Goal: Information Seeking & Learning: Compare options

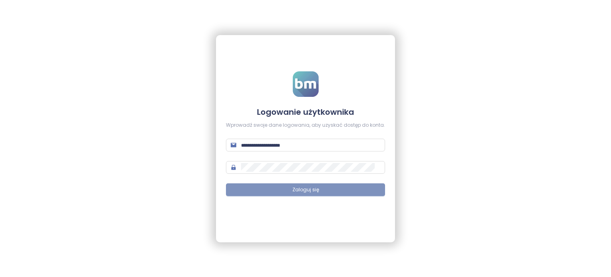
type input "**********"
click at [304, 187] on span "Zaloguj się" at bounding box center [305, 190] width 27 height 8
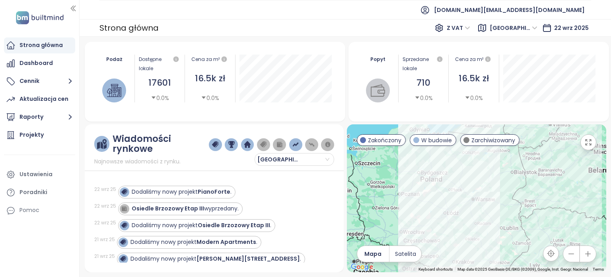
click at [535, 29] on span "Warszawa" at bounding box center [514, 28] width 48 height 12
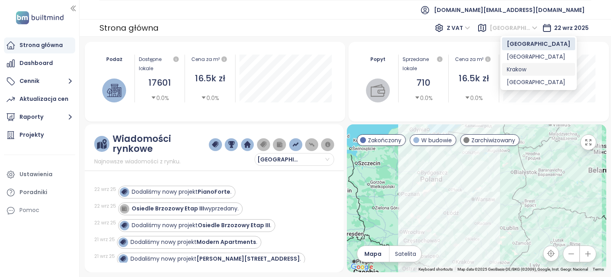
click at [525, 68] on div "Krakow" at bounding box center [539, 69] width 64 height 9
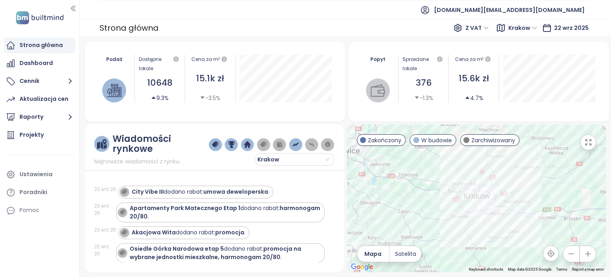
drag, startPoint x: 433, startPoint y: 201, endPoint x: 456, endPoint y: 207, distance: 24.0
click at [446, 212] on div at bounding box center [476, 198] width 259 height 148
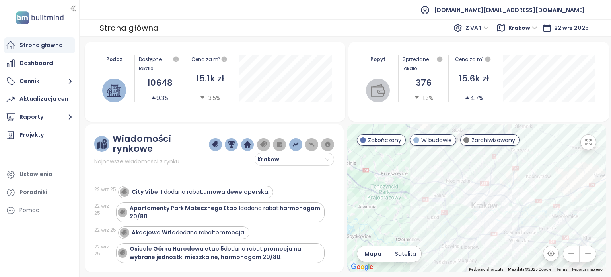
drag, startPoint x: 395, startPoint y: 182, endPoint x: 410, endPoint y: 199, distance: 22.0
click at [410, 199] on div at bounding box center [476, 198] width 259 height 148
drag, startPoint x: 416, startPoint y: 198, endPoint x: 442, endPoint y: 201, distance: 26.8
click at [450, 201] on div at bounding box center [476, 198] width 259 height 148
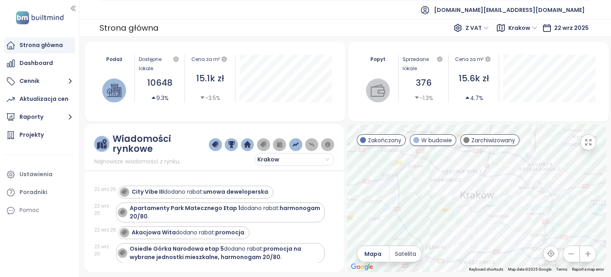
drag, startPoint x: 441, startPoint y: 201, endPoint x: 396, endPoint y: 183, distance: 48.0
click at [396, 183] on div at bounding box center [476, 198] width 259 height 148
click at [41, 133] on div "Projekty" at bounding box center [31, 135] width 24 height 10
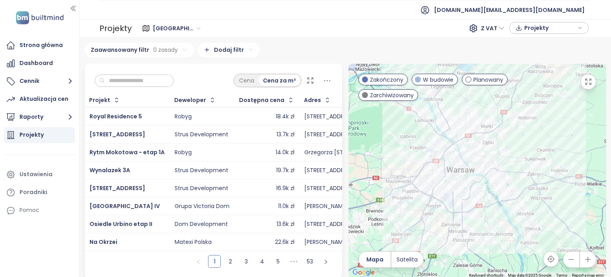
click at [188, 28] on div "[GEOGRAPHIC_DATA]" at bounding box center [177, 28] width 55 height 13
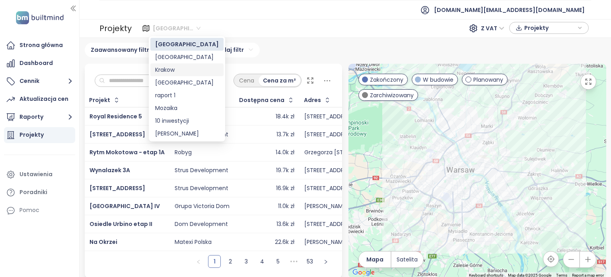
click at [179, 70] on div "Krakow" at bounding box center [187, 69] width 64 height 9
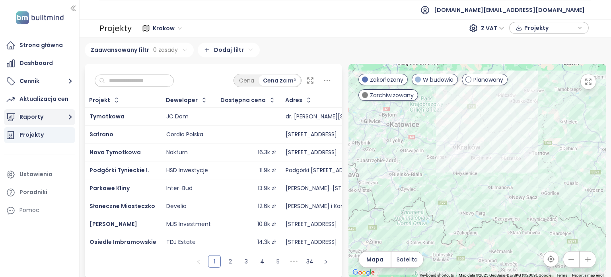
click at [70, 115] on icon "button" at bounding box center [70, 117] width 10 height 10
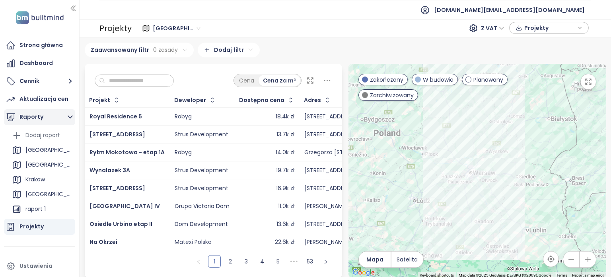
click at [69, 119] on icon "button" at bounding box center [70, 117] width 10 height 10
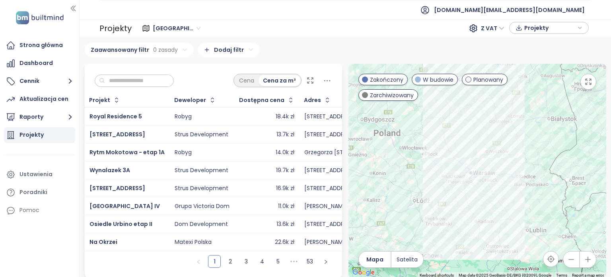
click at [184, 28] on span "[GEOGRAPHIC_DATA]" at bounding box center [177, 28] width 48 height 12
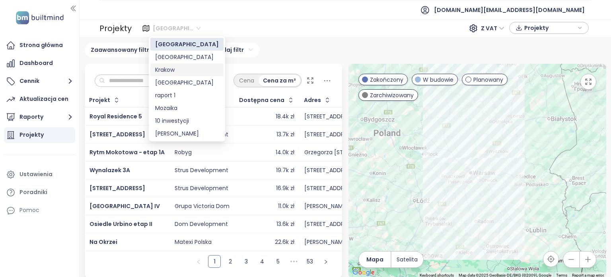
click at [185, 68] on div "Krakow" at bounding box center [187, 69] width 64 height 9
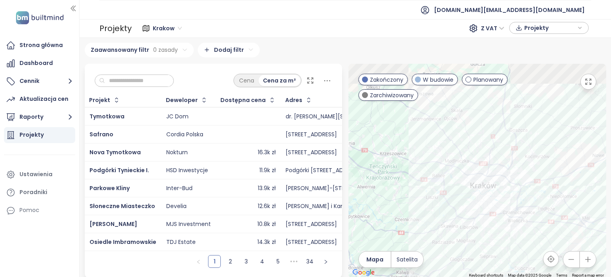
drag, startPoint x: 408, startPoint y: 152, endPoint x: 440, endPoint y: 214, distance: 69.4
click at [441, 215] on div at bounding box center [478, 171] width 258 height 214
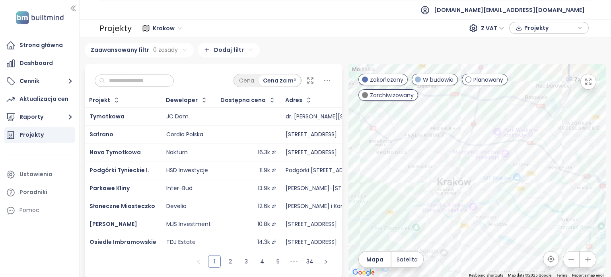
drag, startPoint x: 487, startPoint y: 223, endPoint x: 500, endPoint y: 158, distance: 66.2
click at [500, 158] on div at bounding box center [478, 171] width 258 height 214
drag, startPoint x: 499, startPoint y: 224, endPoint x: 510, endPoint y: 199, distance: 27.4
click at [510, 201] on div at bounding box center [478, 171] width 258 height 214
click at [449, 45] on div "Zaawansowany filtr 0 zasady Dodaj filtr" at bounding box center [346, 50] width 522 height 15
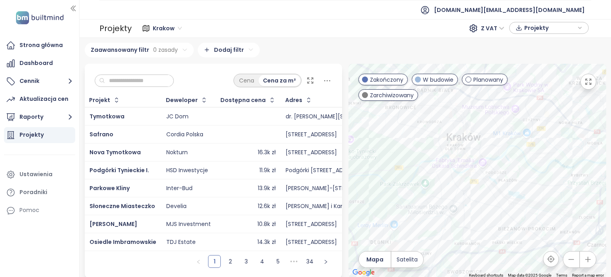
drag, startPoint x: 412, startPoint y: 189, endPoint x: 386, endPoint y: 160, distance: 38.6
click at [386, 160] on div at bounding box center [478, 171] width 258 height 214
click at [268, 102] on icon "button" at bounding box center [272, 100] width 8 height 8
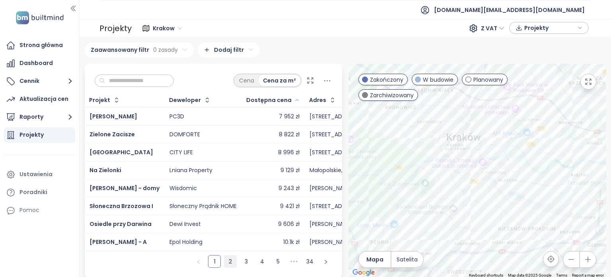
click at [230, 266] on link "2" at bounding box center [230, 261] width 12 height 12
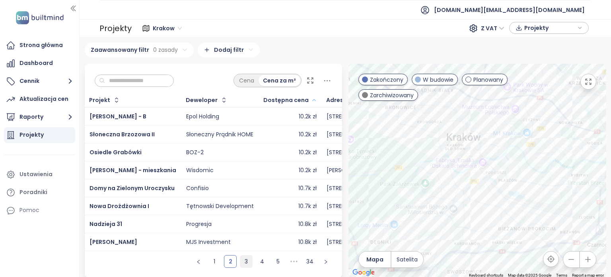
click at [243, 267] on link "3" at bounding box center [246, 261] width 12 height 12
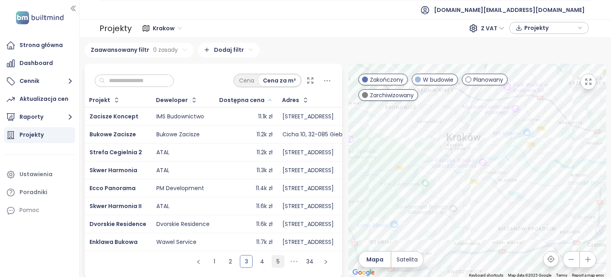
click at [260, 265] on link "4" at bounding box center [262, 261] width 12 height 12
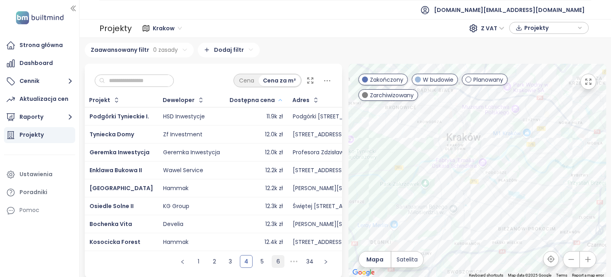
click at [273, 265] on link "6" at bounding box center [278, 261] width 12 height 12
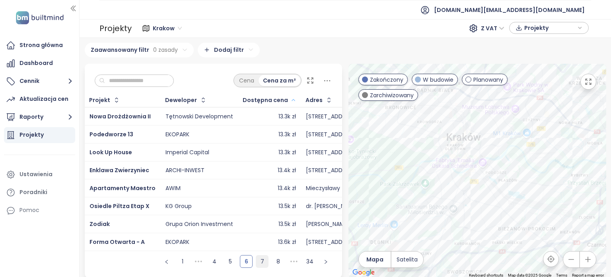
click at [261, 267] on link "7" at bounding box center [262, 261] width 12 height 12
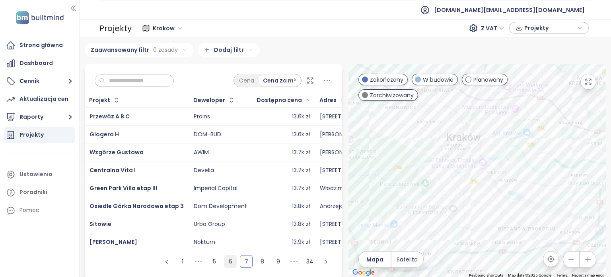
click at [229, 267] on link "6" at bounding box center [230, 261] width 12 height 12
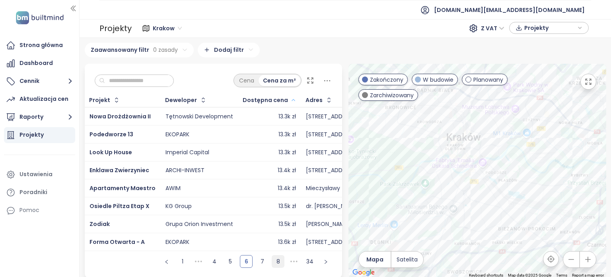
click at [275, 263] on link "8" at bounding box center [278, 261] width 12 height 12
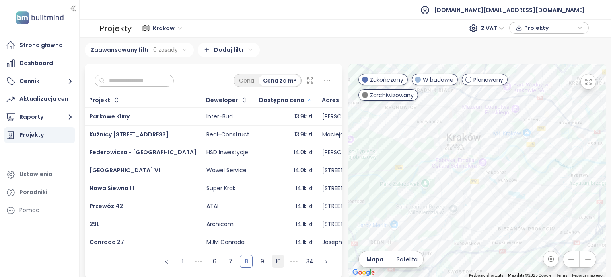
click at [261, 267] on link "9" at bounding box center [262, 261] width 12 height 12
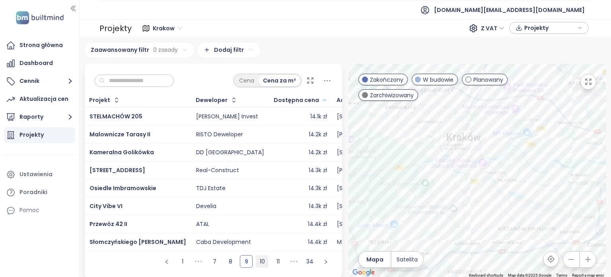
click at [263, 267] on link "10" at bounding box center [262, 261] width 12 height 12
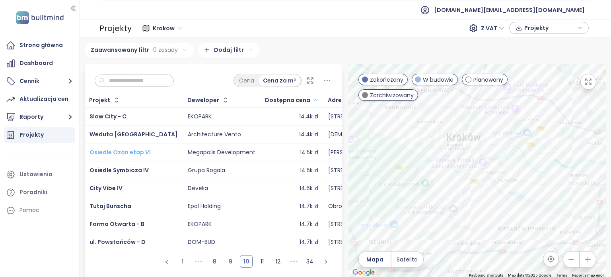
click at [145, 152] on span "Osiedle Ozon etap VI" at bounding box center [120, 152] width 61 height 8
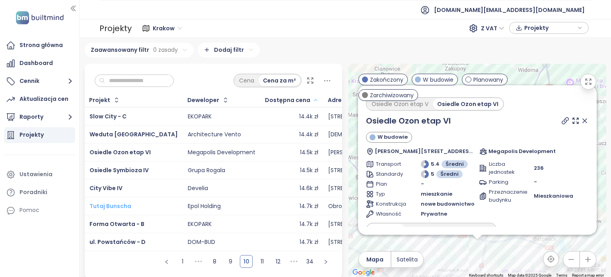
click at [121, 203] on span "Tutaj Bunscha" at bounding box center [111, 206] width 42 height 8
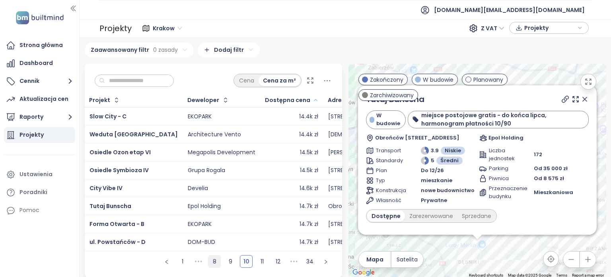
click at [212, 267] on link "8" at bounding box center [214, 261] width 12 height 12
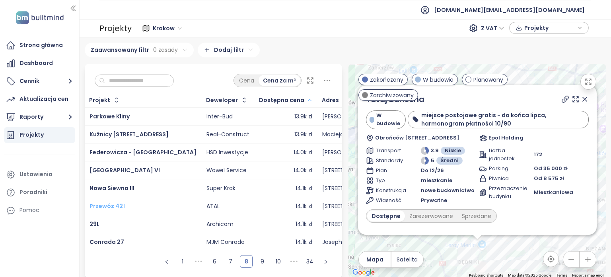
click at [121, 204] on span "Przewóz 42 I" at bounding box center [108, 206] width 36 height 8
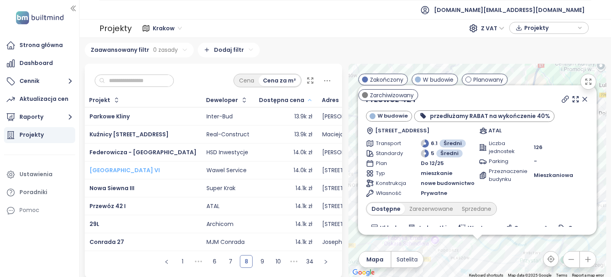
click at [123, 168] on span "Piasta Park VI" at bounding box center [125, 170] width 70 height 8
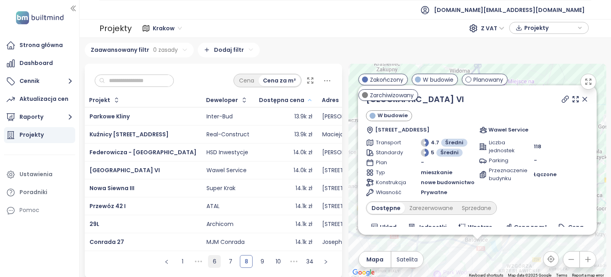
click at [230, 267] on link "7" at bounding box center [230, 261] width 12 height 12
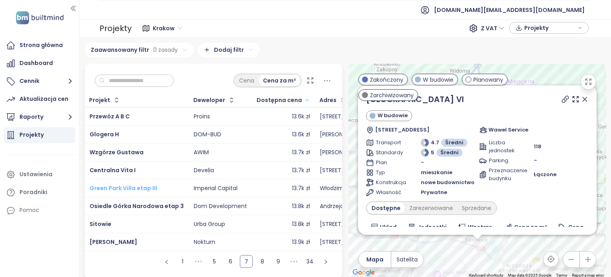
click at [148, 186] on span "Green Park Villa etap III" at bounding box center [124, 188] width 68 height 8
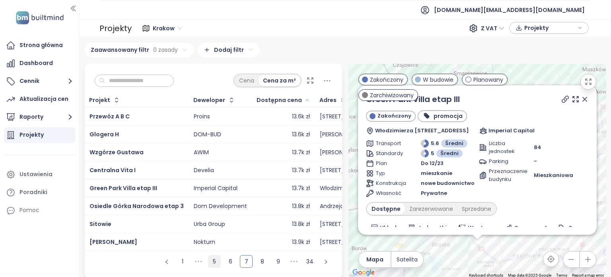
click at [228, 264] on link "6" at bounding box center [230, 261] width 12 height 12
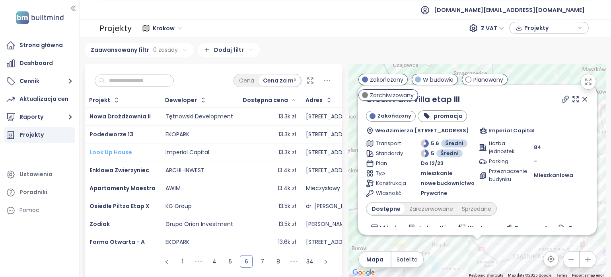
click at [130, 150] on span "Look Up House" at bounding box center [111, 152] width 43 height 8
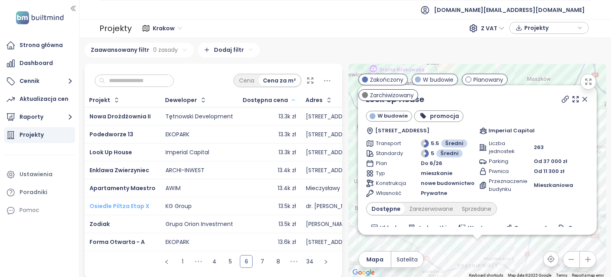
click at [136, 205] on span "Osiedle Piltza Etap X" at bounding box center [120, 206] width 60 height 8
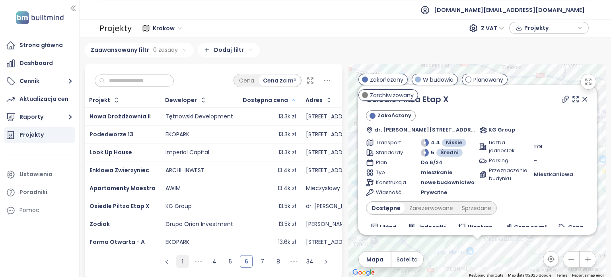
click at [178, 265] on link "1" at bounding box center [183, 261] width 12 height 12
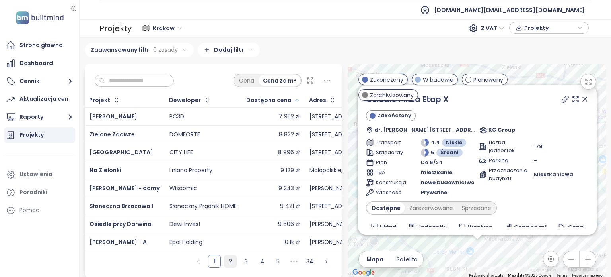
click at [230, 267] on link "2" at bounding box center [230, 261] width 12 height 12
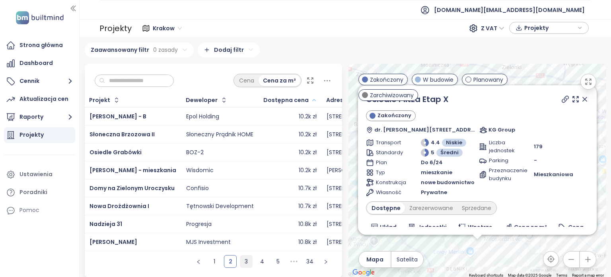
click at [240, 266] on link "3" at bounding box center [246, 261] width 12 height 12
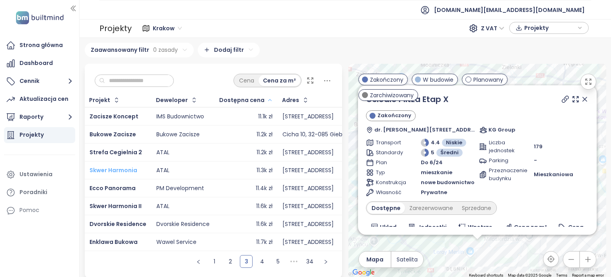
click at [121, 170] on span "Skwer Harmonia" at bounding box center [114, 170] width 48 height 8
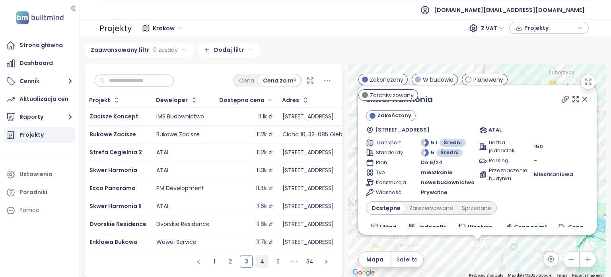
click at [263, 267] on link "4" at bounding box center [262, 261] width 12 height 12
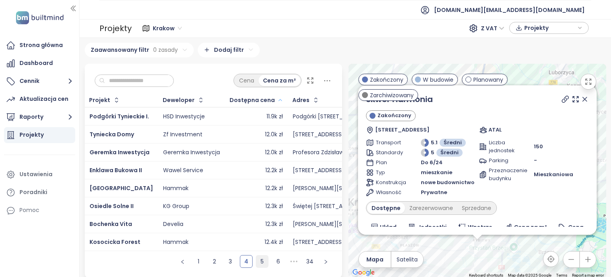
click at [259, 264] on link "5" at bounding box center [262, 261] width 12 height 12
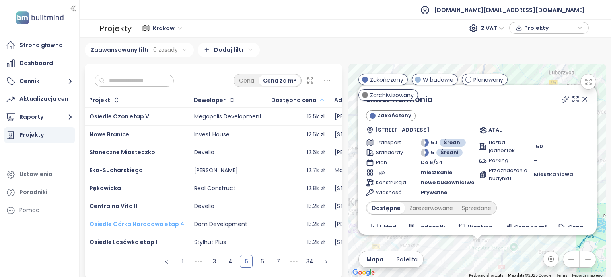
click at [156, 221] on span "Osiedle Górka Narodowa etap 4" at bounding box center [137, 224] width 95 height 8
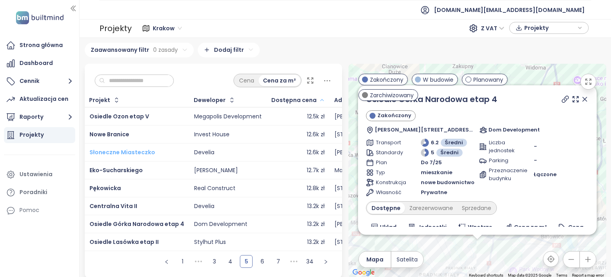
click at [146, 149] on span "Słoneczne Miasteczko" at bounding box center [123, 152] width 66 height 8
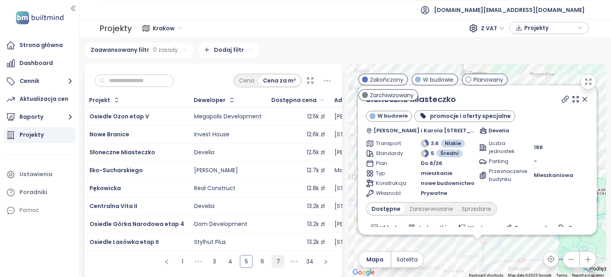
click at [263, 266] on link "6" at bounding box center [262, 261] width 12 height 12
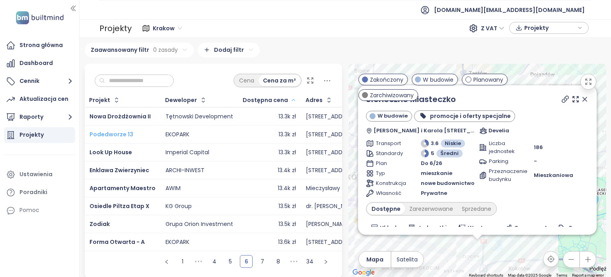
click at [123, 134] on span "Podedworze 13" at bounding box center [112, 134] width 44 height 8
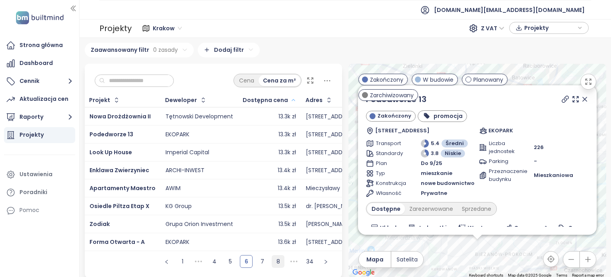
click at [258, 263] on link "7" at bounding box center [262, 261] width 12 height 12
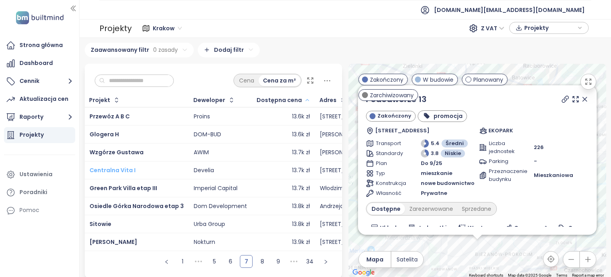
click at [126, 167] on span "Centralna Vita I" at bounding box center [113, 170] width 46 height 8
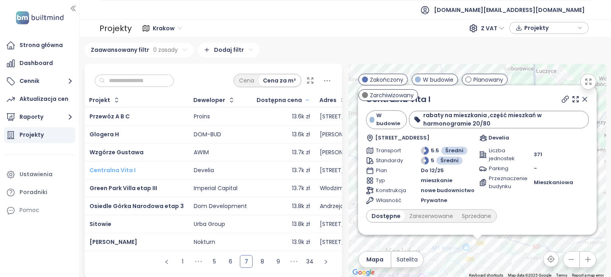
click at [126, 170] on span "Centralna Vita I" at bounding box center [113, 170] width 46 height 8
click at [201, 168] on div "Develia" at bounding box center [204, 170] width 20 height 7
click at [134, 80] on input "text" at bounding box center [137, 81] width 64 height 12
type input "*"
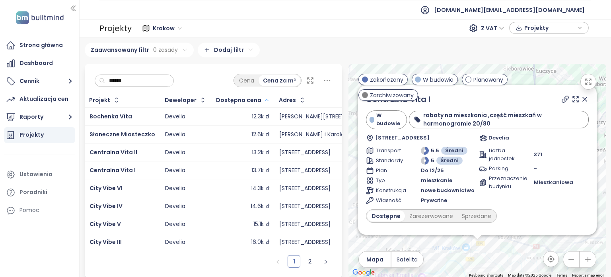
type input "******"
click at [144, 148] on div "Centralna Vita II" at bounding box center [123, 152] width 66 height 10
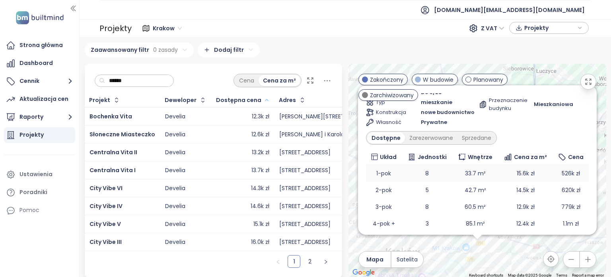
scroll to position [80, 0]
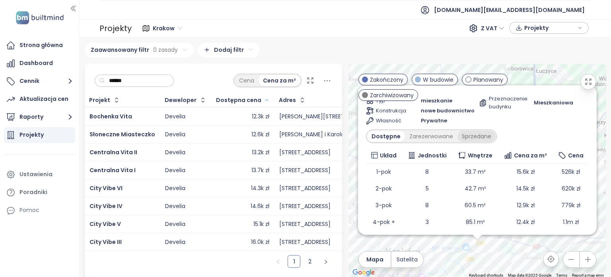
click at [473, 137] on div "Sprzedane" at bounding box center [477, 136] width 38 height 11
click at [427, 139] on div "Zarezerwowane" at bounding box center [429, 136] width 53 height 11
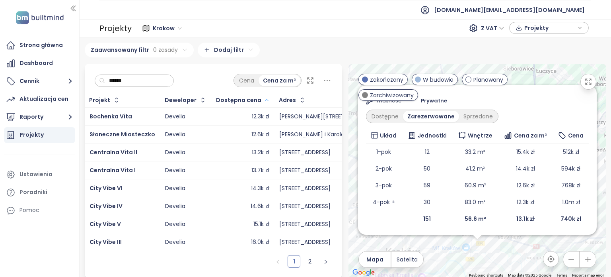
scroll to position [0, 0]
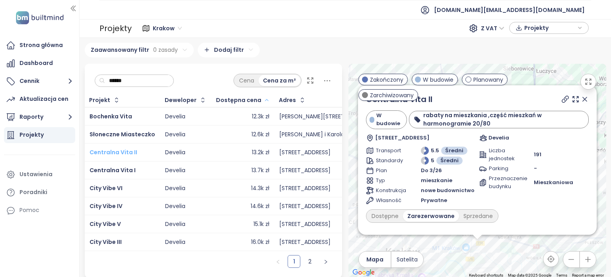
click at [126, 149] on span "Centralna Vita II" at bounding box center [114, 152] width 48 height 8
click at [116, 184] on span "City Vibe VI" at bounding box center [106, 188] width 33 height 8
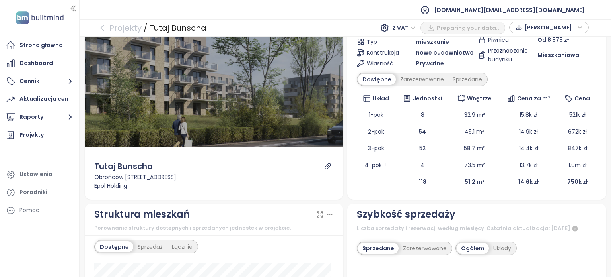
scroll to position [80, 0]
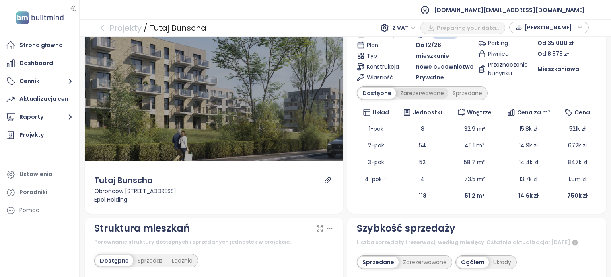
click at [410, 94] on div "Zarezerwowane" at bounding box center [422, 93] width 53 height 11
click at [468, 93] on div "Sprzedane" at bounding box center [469, 93] width 38 height 11
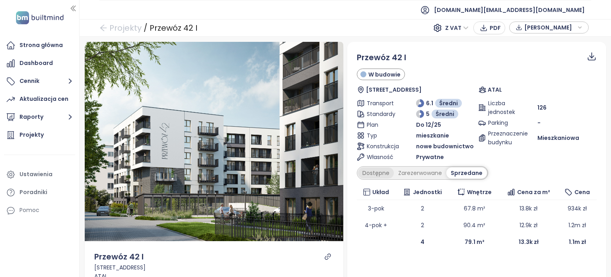
click at [373, 171] on div "Dostępne" at bounding box center [376, 172] width 36 height 11
click at [429, 169] on div "Zarezerwowane" at bounding box center [422, 172] width 53 height 11
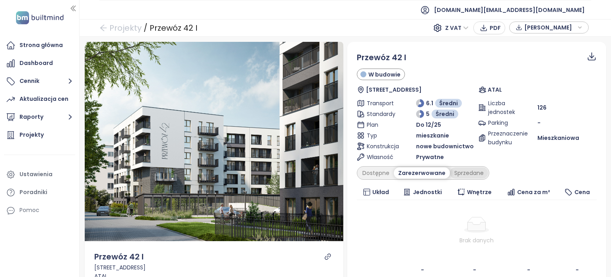
click at [465, 173] on div "Sprzedane" at bounding box center [469, 172] width 38 height 11
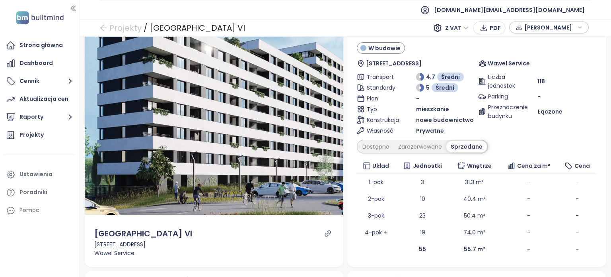
scroll to position [40, 0]
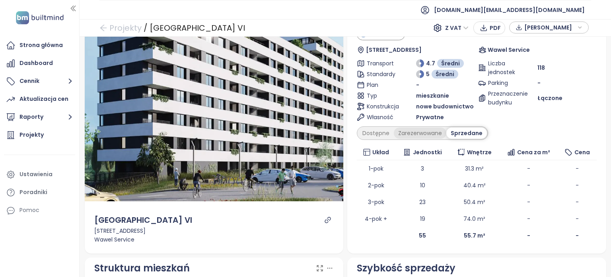
click at [418, 133] on div "Zarezerwowane" at bounding box center [420, 132] width 53 height 11
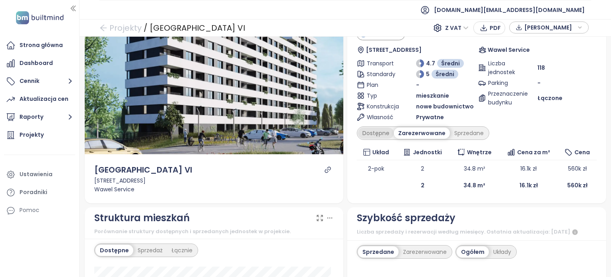
click at [368, 134] on div "Dostępne" at bounding box center [376, 132] width 36 height 11
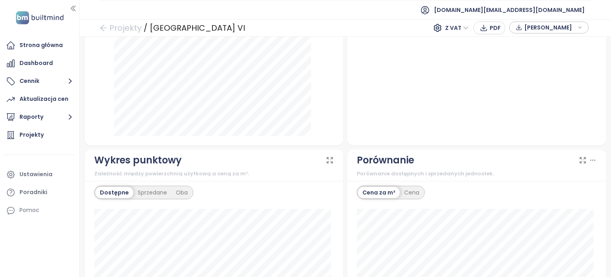
scroll to position [637, 0]
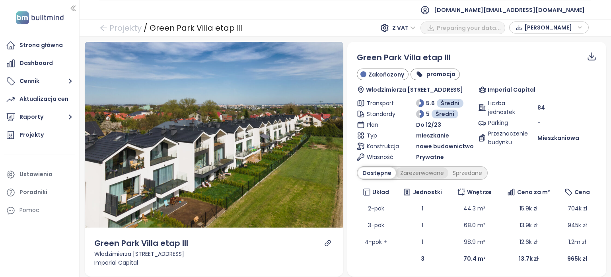
click at [413, 172] on div "Zarezerwowane" at bounding box center [422, 172] width 53 height 11
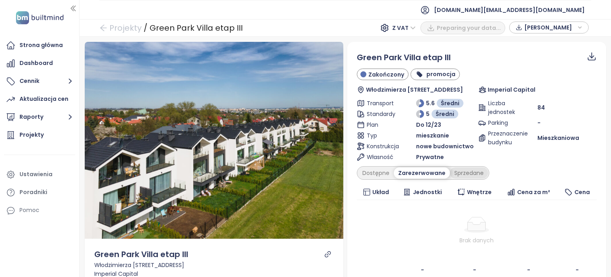
click at [456, 175] on div "Sprzedane" at bounding box center [469, 172] width 38 height 11
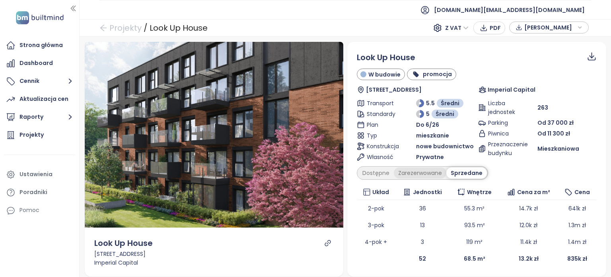
click at [415, 171] on div "Zarezerwowane" at bounding box center [420, 172] width 53 height 11
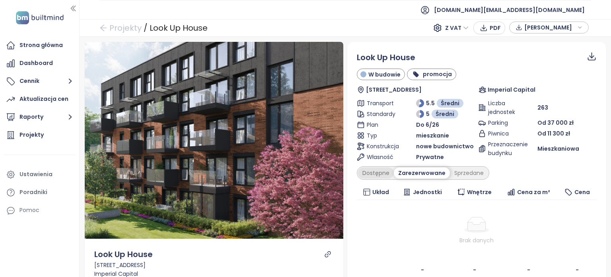
click at [379, 171] on div "Dostępne" at bounding box center [376, 172] width 36 height 11
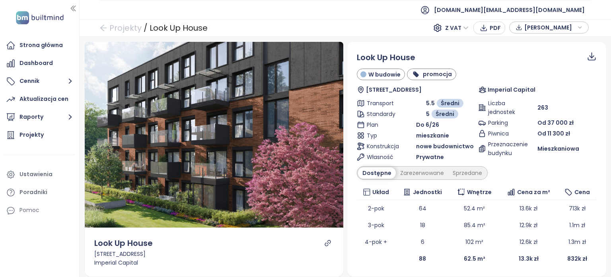
click at [376, 171] on div "Dostępne" at bounding box center [377, 172] width 38 height 11
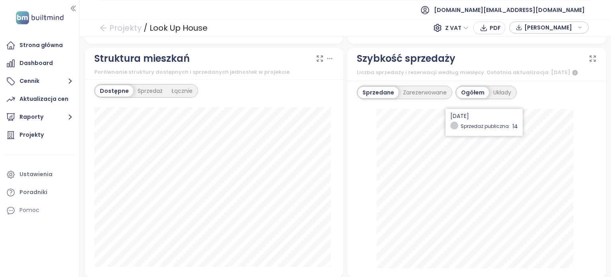
scroll to position [239, 0]
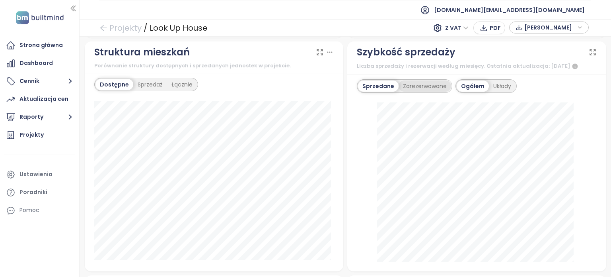
click at [428, 92] on div "Zarezerwowane" at bounding box center [425, 85] width 53 height 11
click at [375, 89] on div "Sprzedane" at bounding box center [377, 85] width 38 height 11
click at [150, 84] on div "Sprzedaż" at bounding box center [150, 84] width 34 height 11
drag, startPoint x: 100, startPoint y: 81, endPoint x: 105, endPoint y: 83, distance: 5.7
click at [101, 81] on div "Dostępne" at bounding box center [113, 84] width 36 height 11
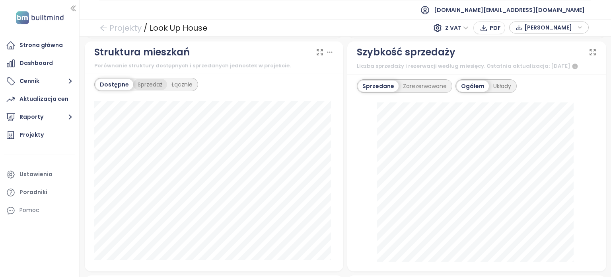
click at [152, 85] on div "Sprzedaż" at bounding box center [150, 84] width 34 height 11
click at [181, 83] on div "Łącznie" at bounding box center [183, 84] width 30 height 11
click at [149, 82] on div "Sprzedaż" at bounding box center [148, 84] width 34 height 11
click at [489, 92] on div "Układy" at bounding box center [502, 85] width 27 height 11
click at [421, 92] on div "Zarezerwowane" at bounding box center [425, 85] width 53 height 11
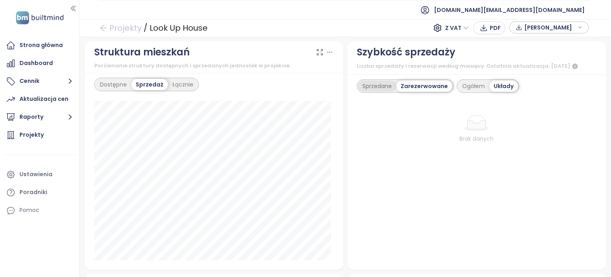
drag, startPoint x: 373, startPoint y: 93, endPoint x: 382, endPoint y: 94, distance: 8.8
click at [373, 92] on div "Sprzedane" at bounding box center [377, 85] width 38 height 11
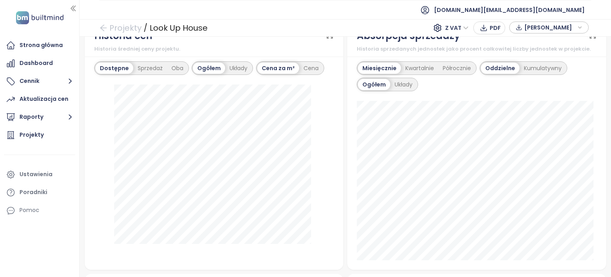
scroll to position [477, 0]
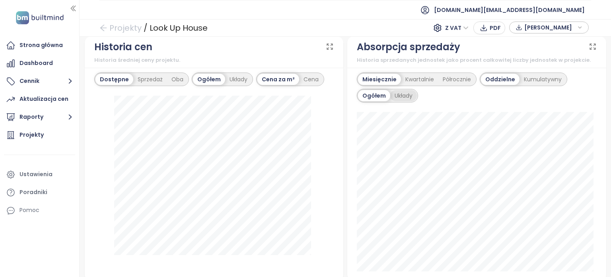
click at [404, 101] on div "Układy" at bounding box center [403, 95] width 27 height 11
click at [141, 85] on div "Sprzedaż" at bounding box center [150, 79] width 34 height 11
click at [237, 84] on div "Układy" at bounding box center [239, 79] width 27 height 11
click at [285, 82] on div "Cena" at bounding box center [293, 79] width 24 height 11
click at [259, 84] on div "Cena za m²" at bounding box center [259, 79] width 41 height 11
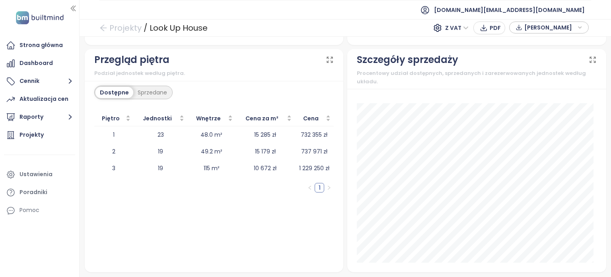
scroll to position [762, 0]
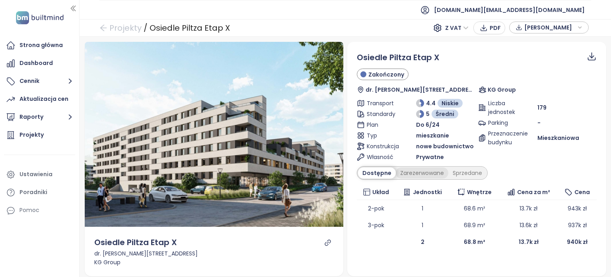
click at [405, 173] on div "Zarezerwowane" at bounding box center [422, 172] width 53 height 11
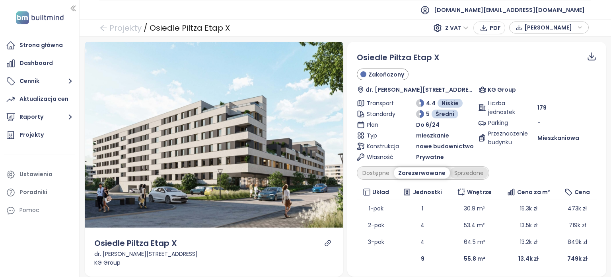
click at [458, 172] on div "Sprzedane" at bounding box center [469, 172] width 38 height 11
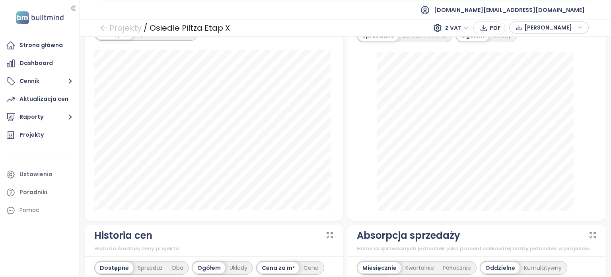
scroll to position [318, 0]
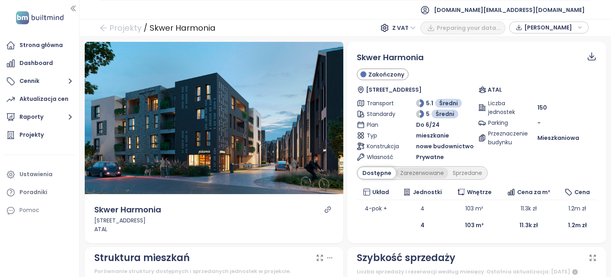
click at [423, 173] on div "Zarezerwowane" at bounding box center [422, 172] width 53 height 11
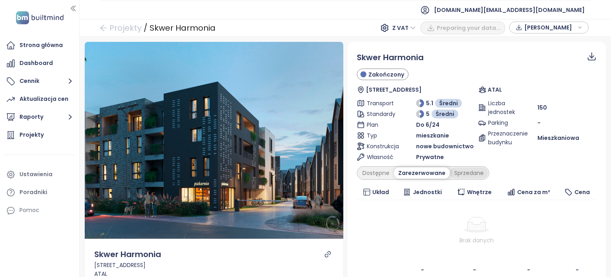
click at [461, 171] on div "Sprzedane" at bounding box center [469, 172] width 38 height 11
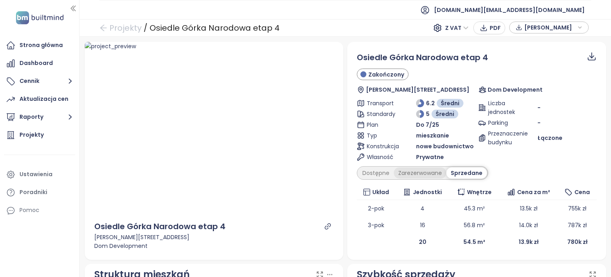
click at [423, 173] on div "Zarezerwowane" at bounding box center [420, 172] width 53 height 11
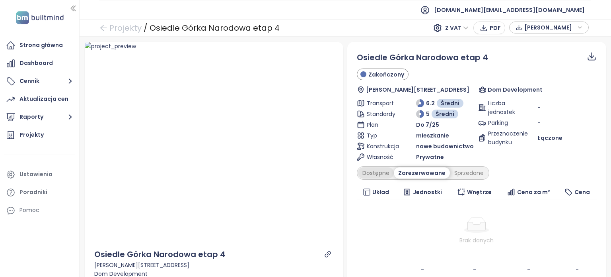
click at [382, 168] on div "Dostępne" at bounding box center [376, 172] width 36 height 11
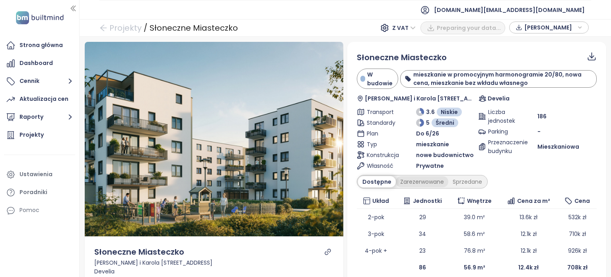
click at [424, 180] on div "Zarezerwowane" at bounding box center [422, 181] width 53 height 11
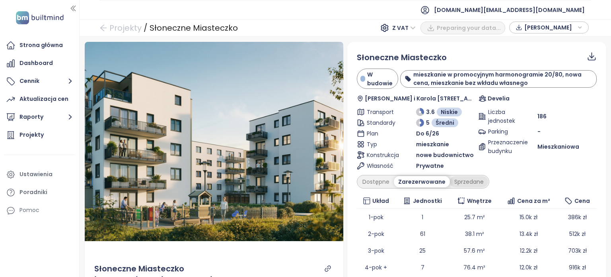
click at [467, 183] on div "Sprzedane" at bounding box center [469, 181] width 38 height 11
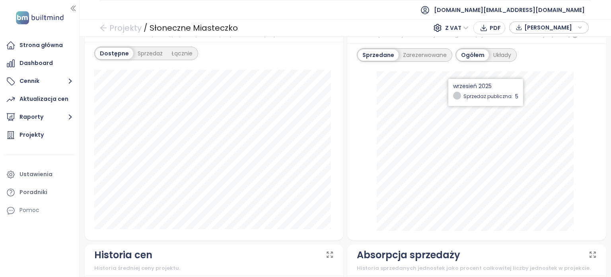
scroll to position [199, 0]
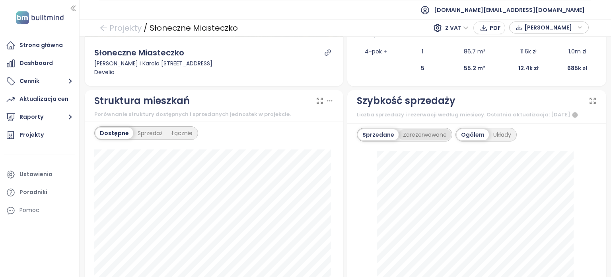
click at [434, 137] on div "Zarezerwowane" at bounding box center [425, 134] width 53 height 11
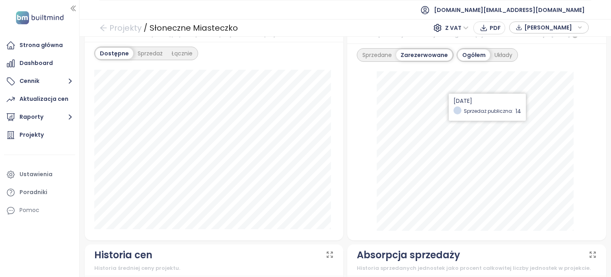
scroll to position [239, 0]
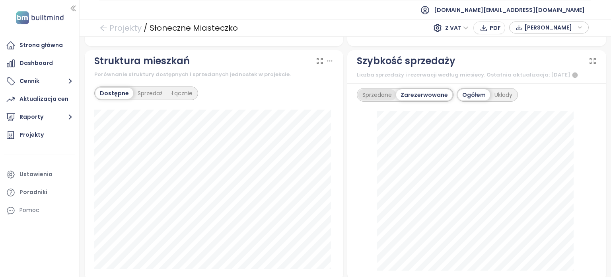
drag, startPoint x: 380, startPoint y: 98, endPoint x: 384, endPoint y: 99, distance: 4.0
click at [380, 98] on div "Sprzedane" at bounding box center [377, 94] width 38 height 11
click at [421, 98] on div "Zarezerwowane" at bounding box center [425, 94] width 53 height 11
click at [496, 97] on div "Układy" at bounding box center [503, 94] width 27 height 11
click at [147, 96] on div "Sprzedaż" at bounding box center [150, 93] width 34 height 11
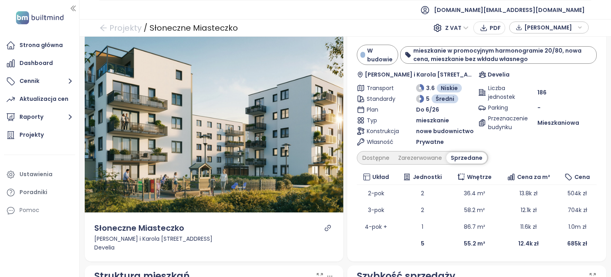
scroll to position [0, 0]
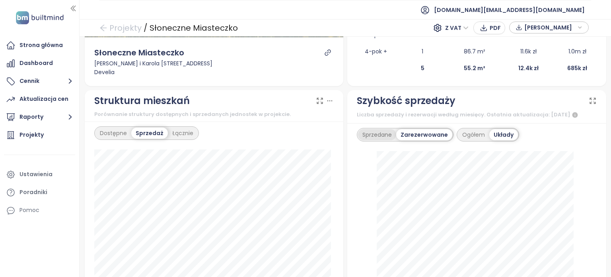
click at [372, 140] on div "Sprzedane" at bounding box center [377, 134] width 38 height 11
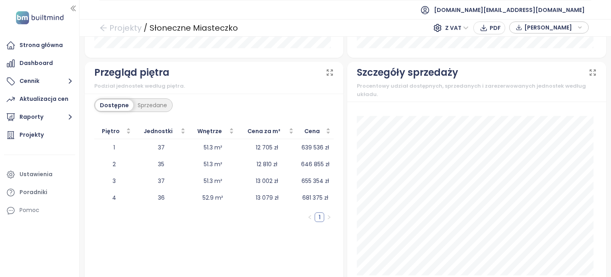
scroll to position [959, 0]
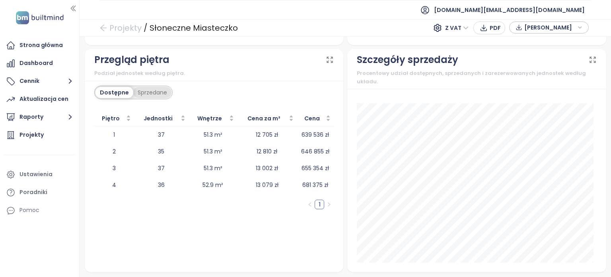
click at [161, 94] on div "Sprzedane" at bounding box center [152, 92] width 38 height 11
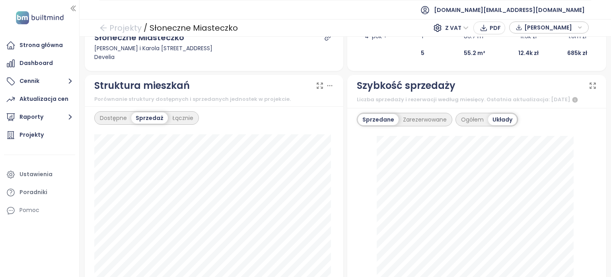
scroll to position [163, 0]
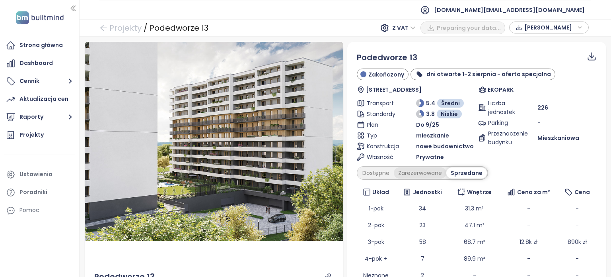
click at [424, 172] on div "Zarezerwowane" at bounding box center [420, 172] width 53 height 11
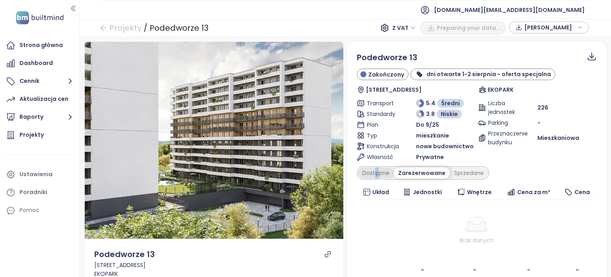
click at [374, 170] on div "Dostępne" at bounding box center [376, 172] width 36 height 11
click at [375, 173] on div "Dostępne" at bounding box center [376, 172] width 36 height 11
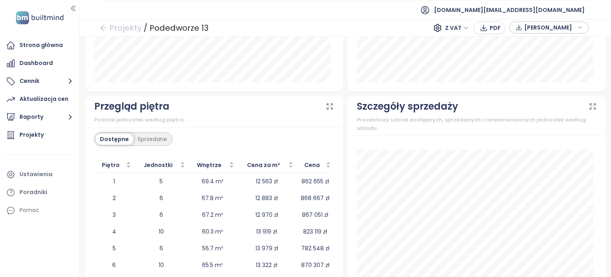
scroll to position [1020, 0]
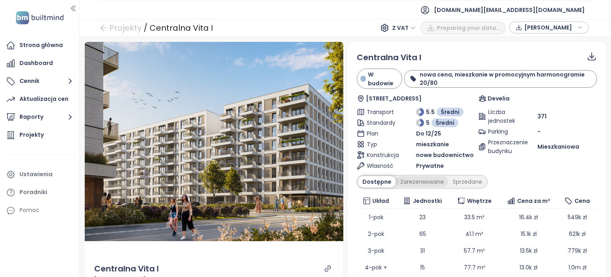
scroll to position [119, 0]
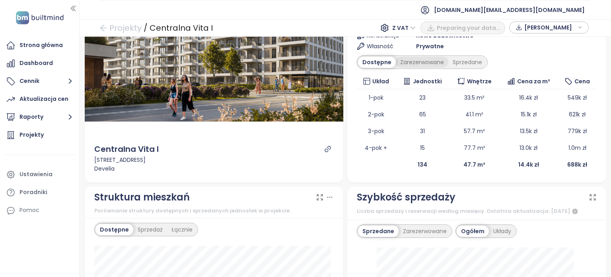
click at [419, 62] on div "Zarezerwowane" at bounding box center [422, 61] width 53 height 11
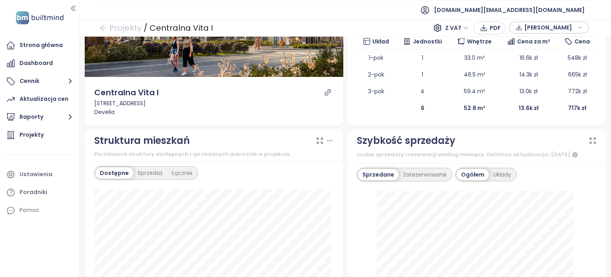
scroll to position [239, 0]
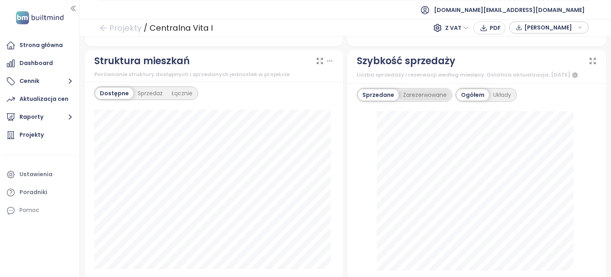
click at [428, 98] on div "Zarezerwowane" at bounding box center [425, 94] width 53 height 11
click at [497, 99] on div "Układy" at bounding box center [503, 94] width 27 height 11
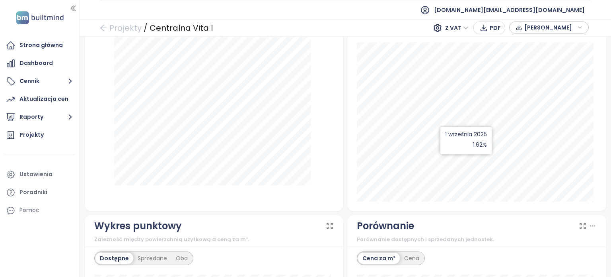
scroll to position [484, 0]
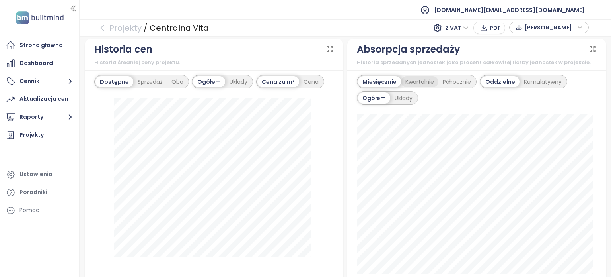
click at [414, 86] on div "Kwartalnie" at bounding box center [419, 81] width 37 height 11
click at [396, 103] on div "Układy" at bounding box center [403, 97] width 27 height 11
click at [450, 87] on div "Półrocznie" at bounding box center [457, 81] width 37 height 11
click at [379, 87] on div "Miesięcznie" at bounding box center [378, 81] width 41 height 11
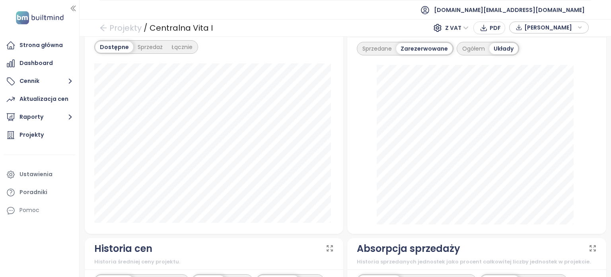
scroll to position [126, 0]
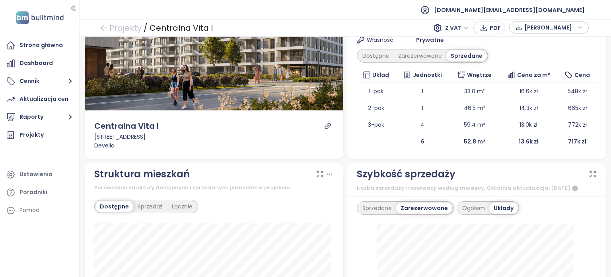
click at [377, 212] on div "Sprzedane" at bounding box center [377, 207] width 38 height 11
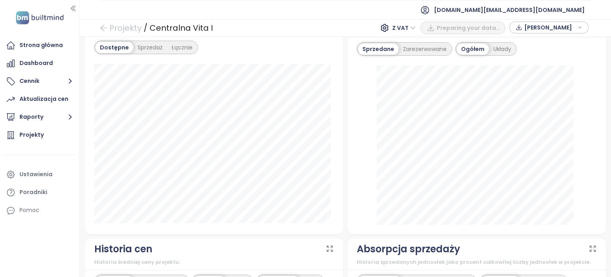
scroll to position [279, 0]
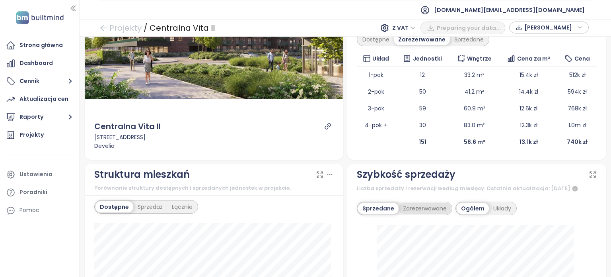
scroll to position [239, 0]
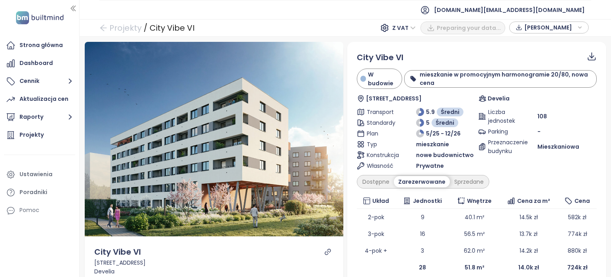
scroll to position [239, 0]
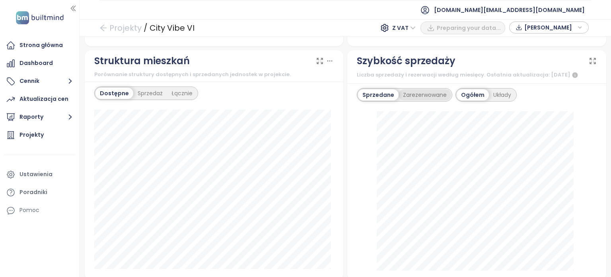
click at [423, 97] on div "Zarezerwowane" at bounding box center [425, 94] width 53 height 11
click at [379, 98] on div "Sprzedane" at bounding box center [377, 94] width 38 height 11
click at [423, 100] on div "Zarezerwowane" at bounding box center [425, 94] width 53 height 11
click at [491, 100] on div "Układy" at bounding box center [503, 94] width 27 height 11
click at [376, 96] on div "Sprzedane" at bounding box center [377, 94] width 38 height 11
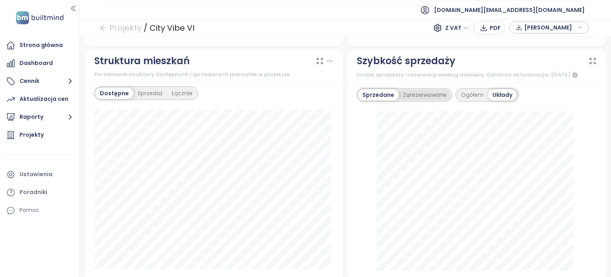
click at [421, 98] on div "Zarezerwowane" at bounding box center [425, 94] width 53 height 11
click at [22, 136] on div "Projekty" at bounding box center [31, 135] width 24 height 10
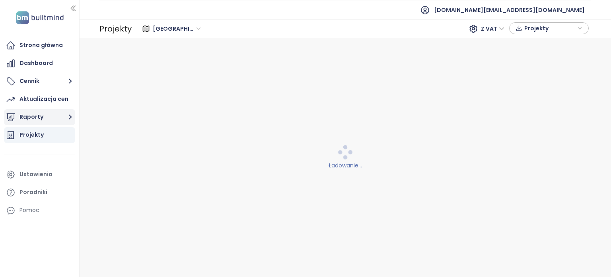
click at [49, 111] on button "Raporty" at bounding box center [39, 117] width 71 height 16
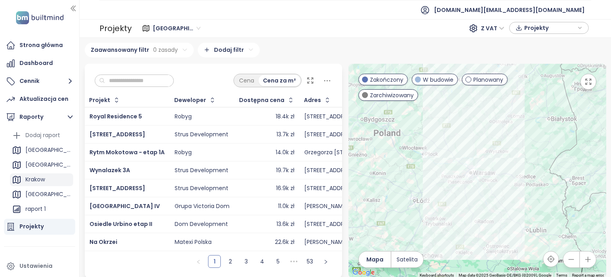
click at [45, 181] on div "Krakow" at bounding box center [34, 179] width 19 height 10
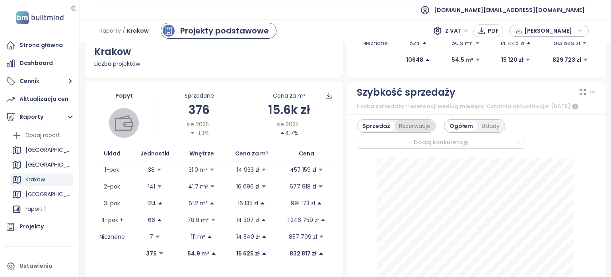
click at [415, 128] on div "Rezerwacje" at bounding box center [415, 125] width 40 height 11
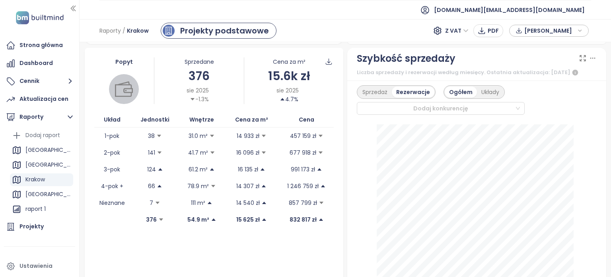
scroll to position [159, 0]
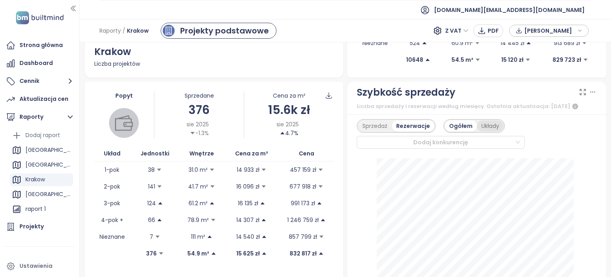
click at [481, 129] on div "Układy" at bounding box center [490, 125] width 27 height 11
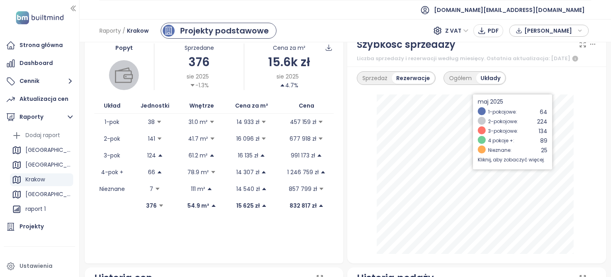
scroll to position [199, 0]
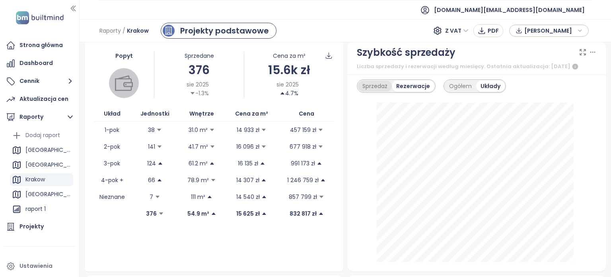
click at [377, 92] on div "Sprzedaż" at bounding box center [375, 85] width 34 height 11
click at [413, 92] on div "Rezerwacje" at bounding box center [415, 85] width 40 height 11
click at [455, 92] on div "Ogółem" at bounding box center [460, 85] width 31 height 11
click at [380, 92] on div "Sprzedaż" at bounding box center [375, 85] width 34 height 11
click at [411, 90] on div "Rezerwacje" at bounding box center [415, 85] width 40 height 11
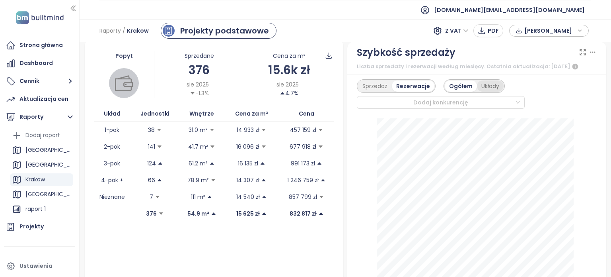
click at [484, 90] on div "Układy" at bounding box center [490, 85] width 27 height 11
click at [451, 92] on div "Ogółem" at bounding box center [460, 85] width 31 height 11
click at [514, 109] on div "Dodaj konkurencję" at bounding box center [441, 102] width 168 height 13
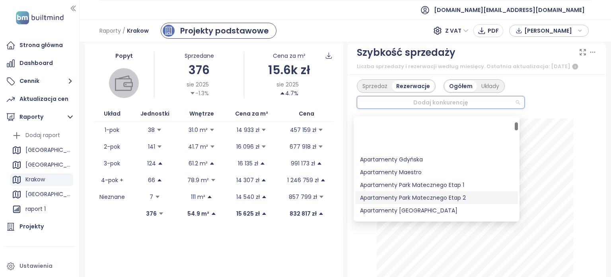
scroll to position [119, 0]
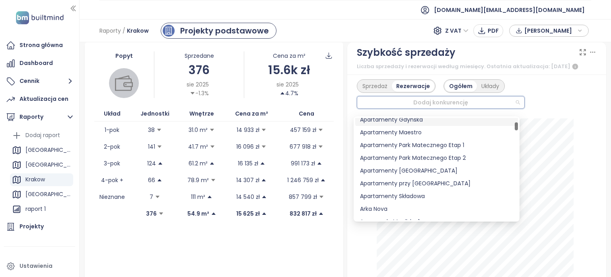
click at [563, 94] on div "Sprzedaż Rezerwacje Ogółem Układy Dodaj konkurencję" at bounding box center [477, 93] width 240 height 29
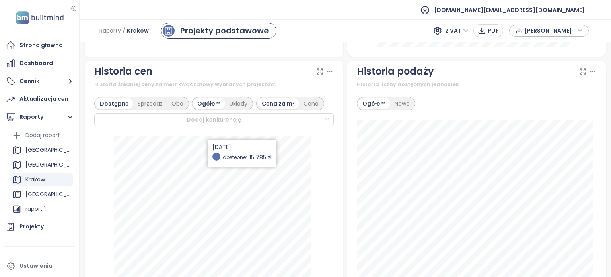
scroll to position [438, 0]
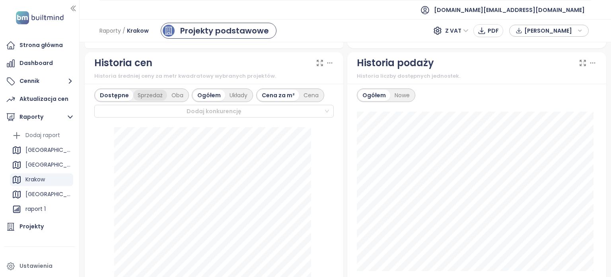
drag, startPoint x: 150, startPoint y: 103, endPoint x: 156, endPoint y: 102, distance: 5.7
click at [150, 101] on div "Sprzedaż" at bounding box center [150, 95] width 34 height 11
click at [175, 101] on div "Oba" at bounding box center [178, 95] width 21 height 11
click at [115, 100] on div "Dostępne" at bounding box center [113, 95] width 36 height 11
click at [145, 101] on div "Sprzedaż" at bounding box center [150, 95] width 34 height 11
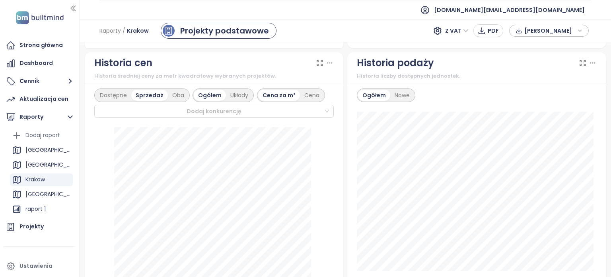
click at [238, 100] on div "Układy" at bounding box center [239, 95] width 27 height 11
click at [393, 101] on div "Nowe" at bounding box center [402, 95] width 24 height 11
click at [371, 99] on div "Ogółem" at bounding box center [373, 95] width 31 height 11
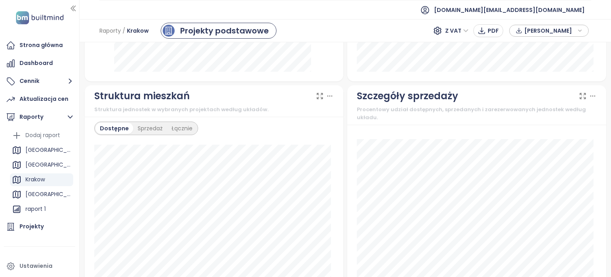
scroll to position [676, 0]
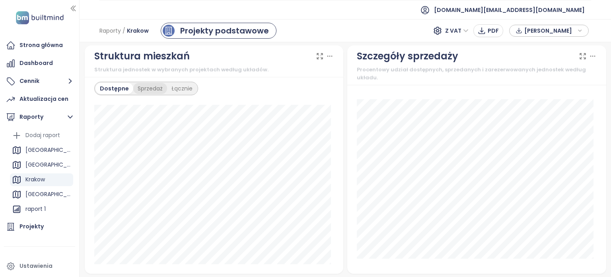
click at [150, 94] on div "Sprzedaż" at bounding box center [150, 88] width 34 height 11
click at [118, 94] on div "Dostępne" at bounding box center [113, 88] width 36 height 11
click at [129, 94] on div "Dostępne" at bounding box center [113, 88] width 36 height 11
click at [180, 93] on div "Łącznie" at bounding box center [182, 88] width 30 height 11
click at [139, 94] on div "Sprzedaż" at bounding box center [148, 88] width 34 height 11
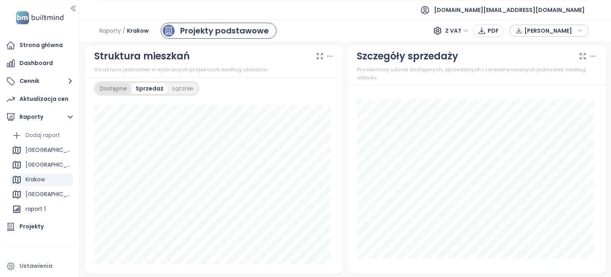
click at [99, 94] on div "Dostępne" at bounding box center [113, 88] width 36 height 11
click at [145, 94] on div "Sprzedaż" at bounding box center [150, 88] width 34 height 11
click at [112, 94] on div "Dostępne" at bounding box center [113, 88] width 36 height 11
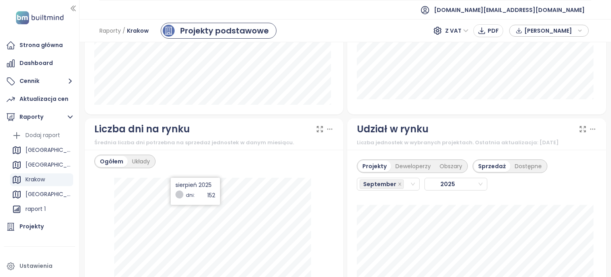
scroll to position [915, 0]
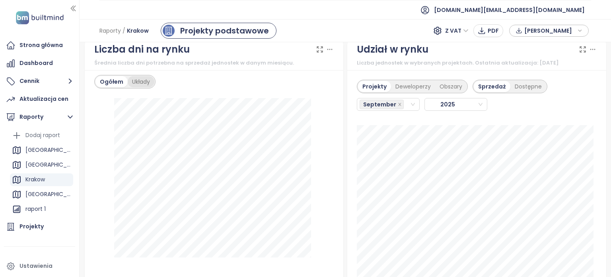
click at [138, 87] on div "Układy" at bounding box center [141, 81] width 27 height 11
click at [169, 106] on div "September" at bounding box center [133, 99] width 79 height 13
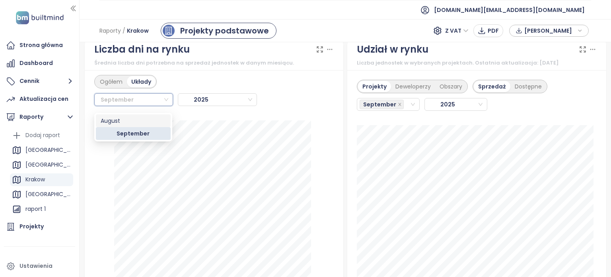
click at [152, 122] on div "August" at bounding box center [133, 120] width 65 height 9
click at [152, 122] on div "Ogółem Układy [DATE]" at bounding box center [214, 182] width 259 height 224
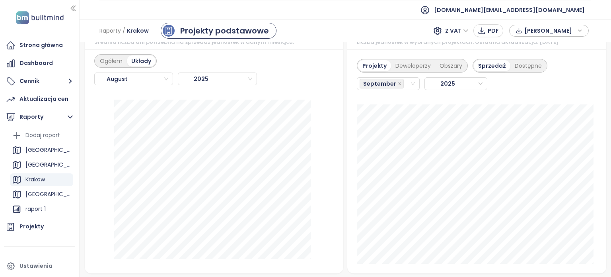
scroll to position [955, 0]
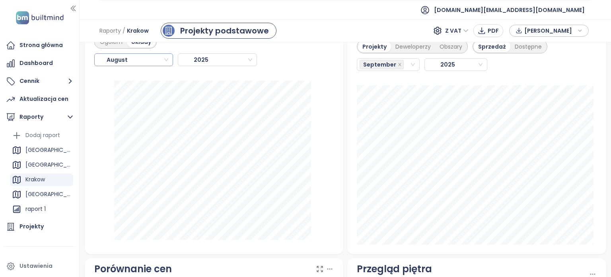
click at [165, 65] on input "search" at bounding box center [134, 60] width 70 height 12
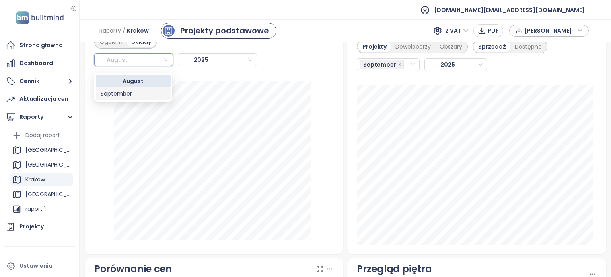
click at [153, 94] on div "September" at bounding box center [133, 93] width 65 height 9
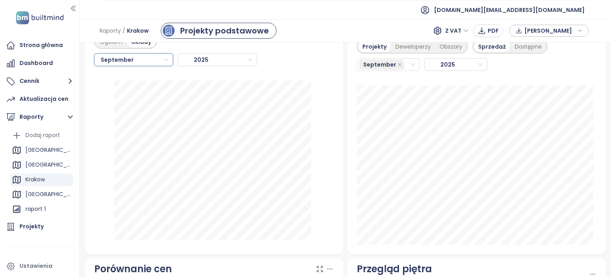
click at [325, 68] on div "September [DATE]" at bounding box center [214, 60] width 240 height 22
click at [166, 66] on input "search" at bounding box center [134, 60] width 70 height 12
click at [162, 79] on div "August" at bounding box center [133, 80] width 65 height 9
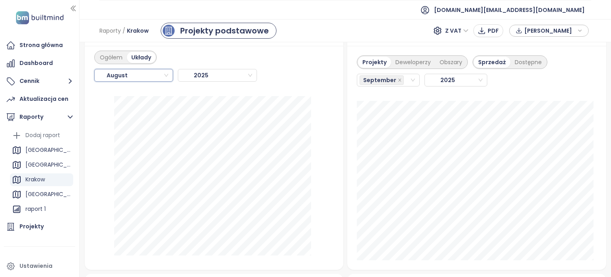
scroll to position [915, 0]
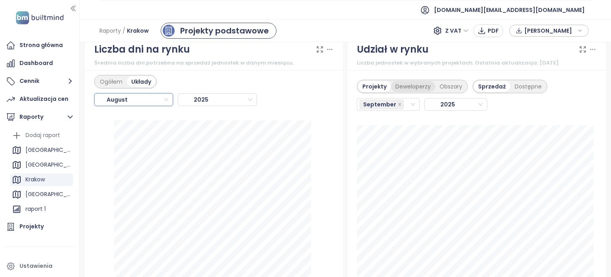
click at [411, 92] on div "Deweloperzy" at bounding box center [413, 86] width 44 height 11
click at [513, 90] on div "Dostępne" at bounding box center [529, 86] width 36 height 11
click at [522, 91] on div "Dostępne" at bounding box center [529, 86] width 36 height 11
click at [484, 92] on div "Sprzedaż" at bounding box center [491, 86] width 34 height 11
click at [382, 109] on span "September" at bounding box center [379, 104] width 33 height 9
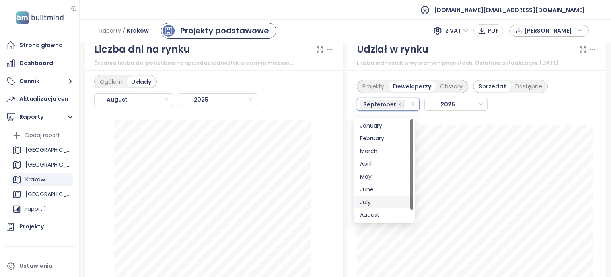
click at [377, 201] on div "July" at bounding box center [384, 201] width 49 height 9
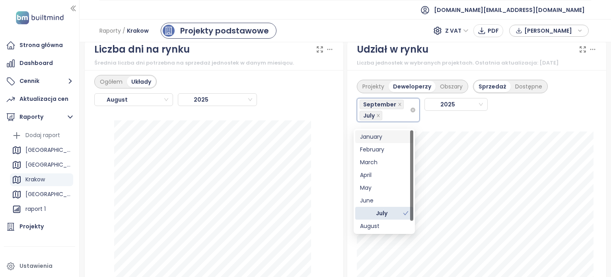
click at [398, 106] on icon "close" at bounding box center [400, 104] width 4 height 4
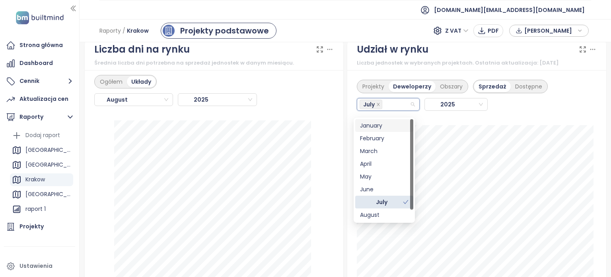
click at [564, 94] on div "Projekty Deweloperzy Obszary Sprzedaż Dostępne [DATE]" at bounding box center [477, 95] width 240 height 41
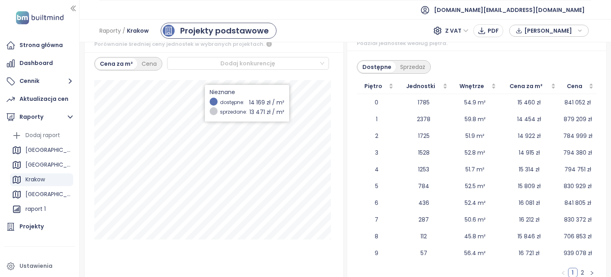
scroll to position [1114, 0]
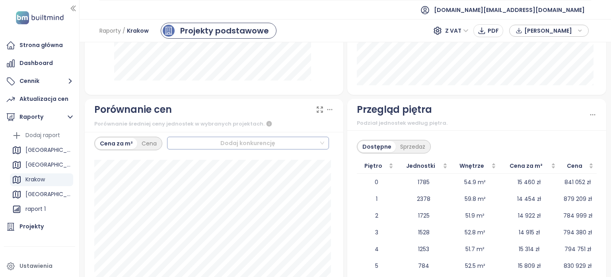
click at [274, 148] on div at bounding box center [245, 143] width 150 height 10
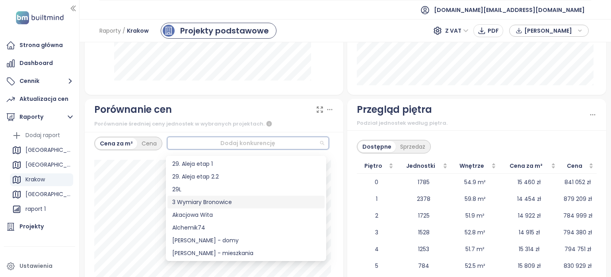
scroll to position [119, 0]
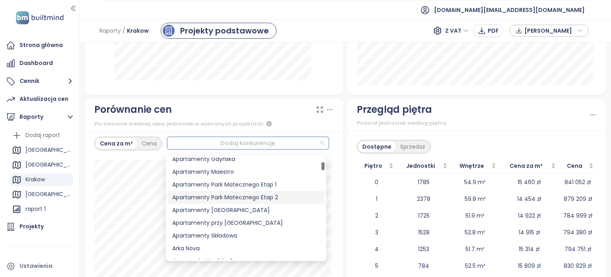
click at [226, 198] on div "Apartamenty Park Matecznego Etap 2" at bounding box center [246, 197] width 148 height 9
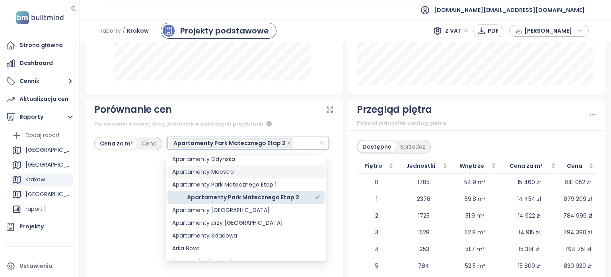
click at [211, 170] on div "Apartamenty Maestro" at bounding box center [246, 171] width 148 height 9
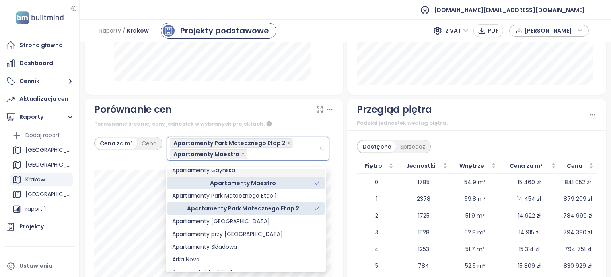
click at [287, 115] on div "Porównanie cen" at bounding box center [214, 109] width 240 height 15
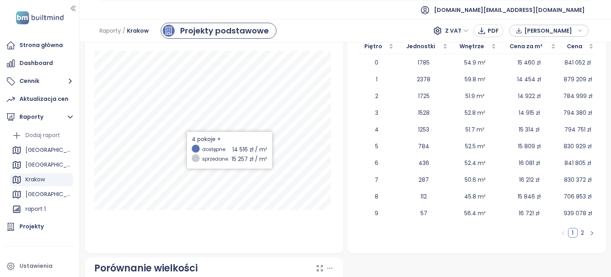
scroll to position [1194, 0]
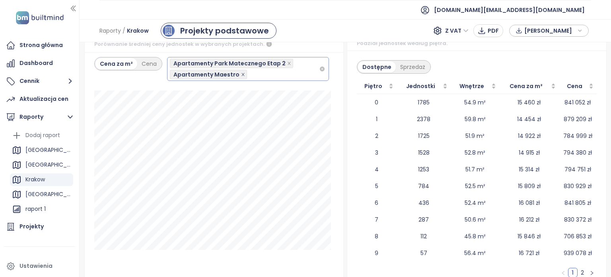
click at [242, 76] on icon "close" at bounding box center [243, 74] width 3 height 3
click at [287, 65] on icon "close" at bounding box center [289, 63] width 4 height 4
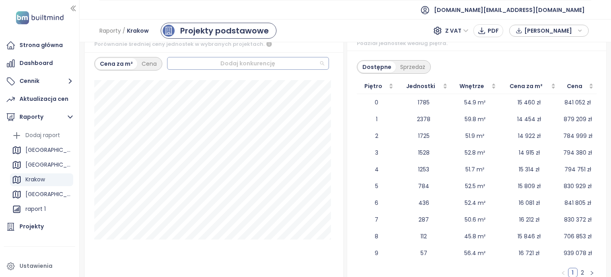
click at [203, 68] on div at bounding box center [245, 63] width 150 height 10
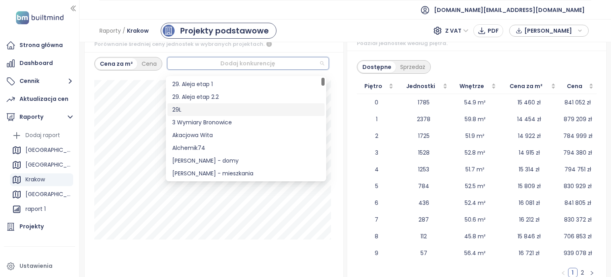
click at [177, 111] on div "29L" at bounding box center [246, 109] width 148 height 9
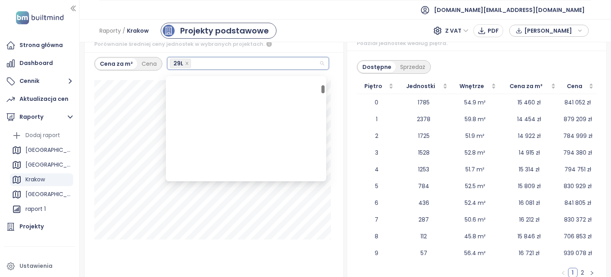
scroll to position [199, 0]
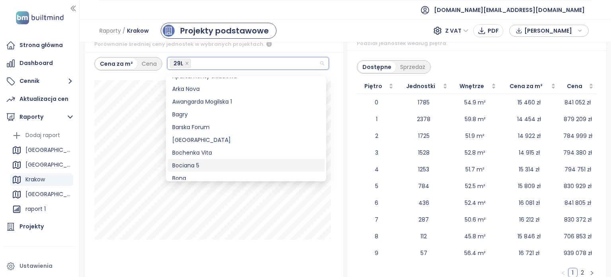
click at [184, 161] on div "Bociana 5" at bounding box center [246, 165] width 148 height 9
click at [303, 48] on div "Porównanie średniej ceny jednostek w wybranych projektach." at bounding box center [214, 44] width 240 height 10
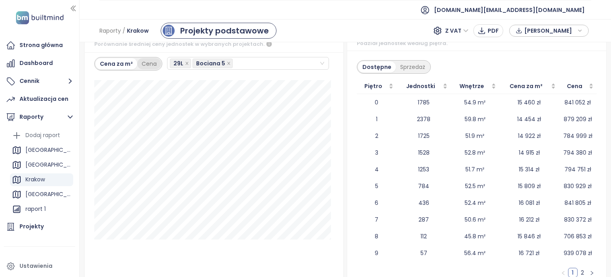
click at [148, 69] on div "Cena" at bounding box center [149, 63] width 24 height 11
click at [113, 68] on div "Cena za m²" at bounding box center [115, 63] width 41 height 11
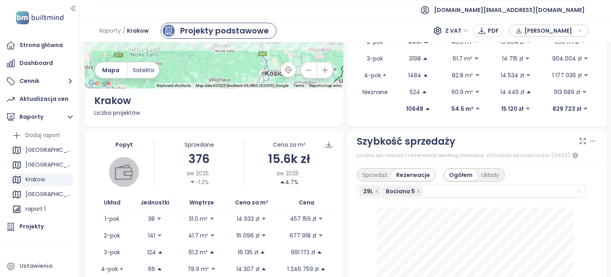
scroll to position [0, 0]
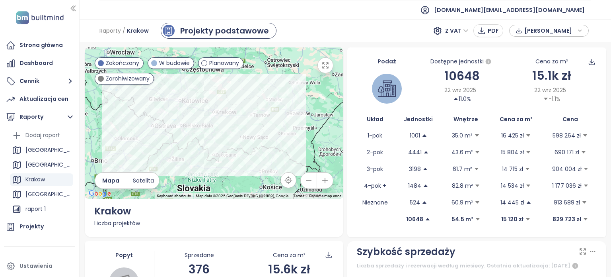
drag, startPoint x: 181, startPoint y: 113, endPoint x: 226, endPoint y: 144, distance: 54.8
click at [226, 145] on div at bounding box center [214, 122] width 259 height 151
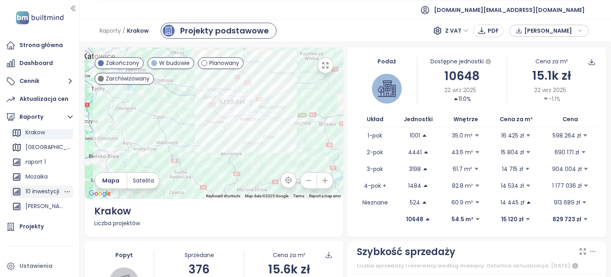
scroll to position [72, 0]
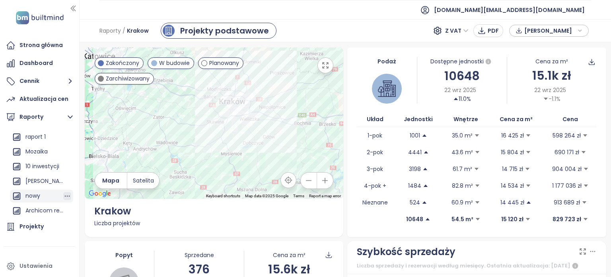
click at [63, 194] on icon "button" at bounding box center [67, 196] width 8 height 8
click at [63, 193] on icon "button" at bounding box center [60, 194] width 8 height 10
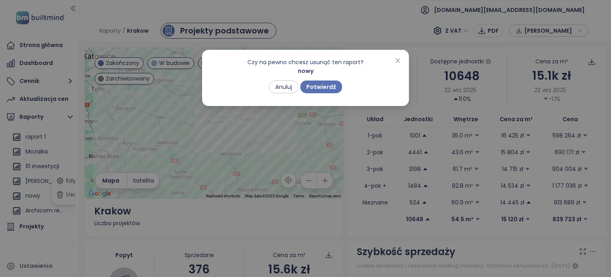
drag, startPoint x: 320, startPoint y: 87, endPoint x: 316, endPoint y: 88, distance: 4.4
click at [320, 86] on span "Potwierdź" at bounding box center [321, 86] width 30 height 9
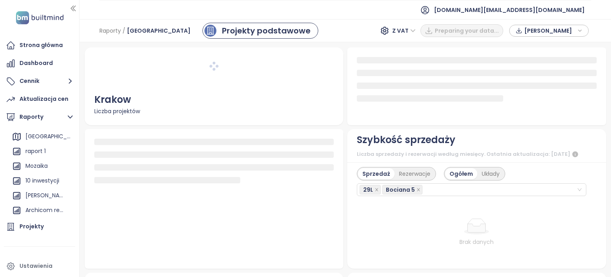
scroll to position [57, 0]
